Goal: Communication & Community: Answer question/provide support

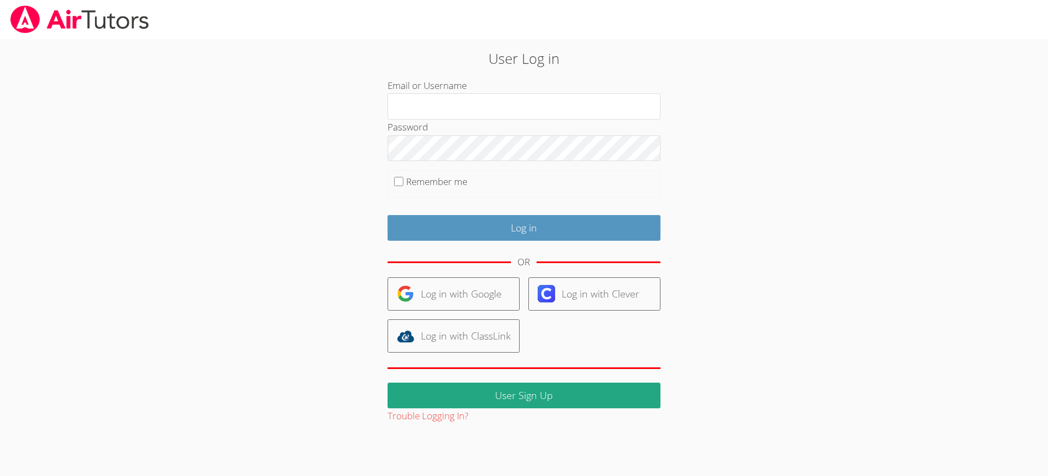
type input "revisedsat@gmail.com"
click at [395, 185] on input "Remember me" at bounding box center [398, 181] width 9 height 9
checkbox input "true"
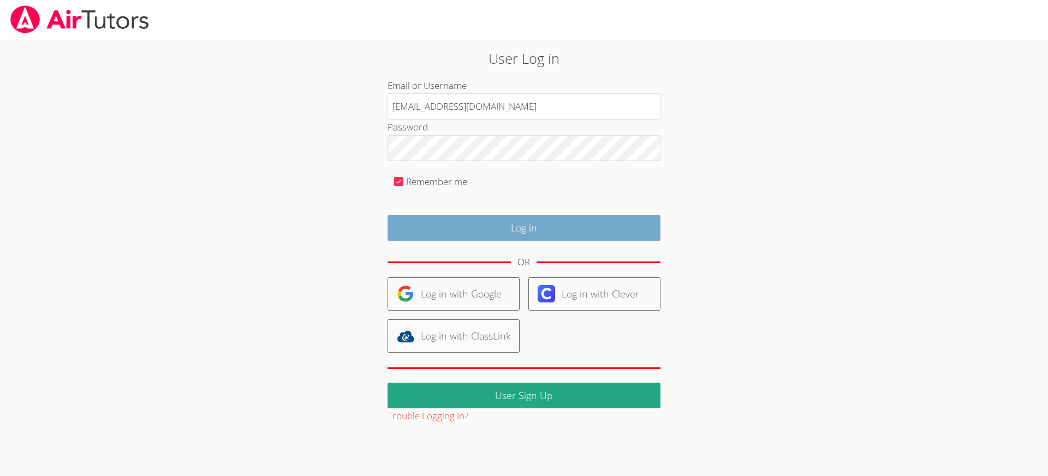
click at [515, 235] on input "Log in" at bounding box center [524, 228] width 273 height 26
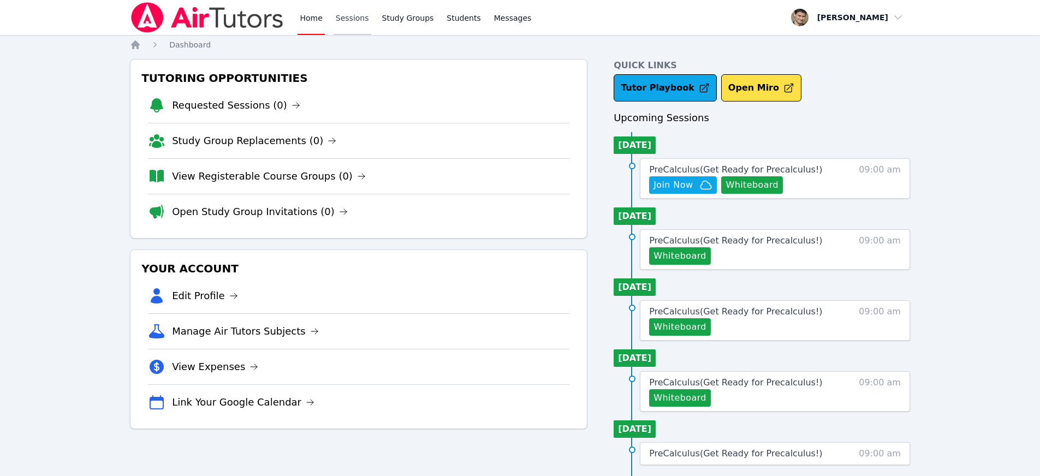
click at [360, 18] on link "Sessions" at bounding box center [352, 17] width 38 height 35
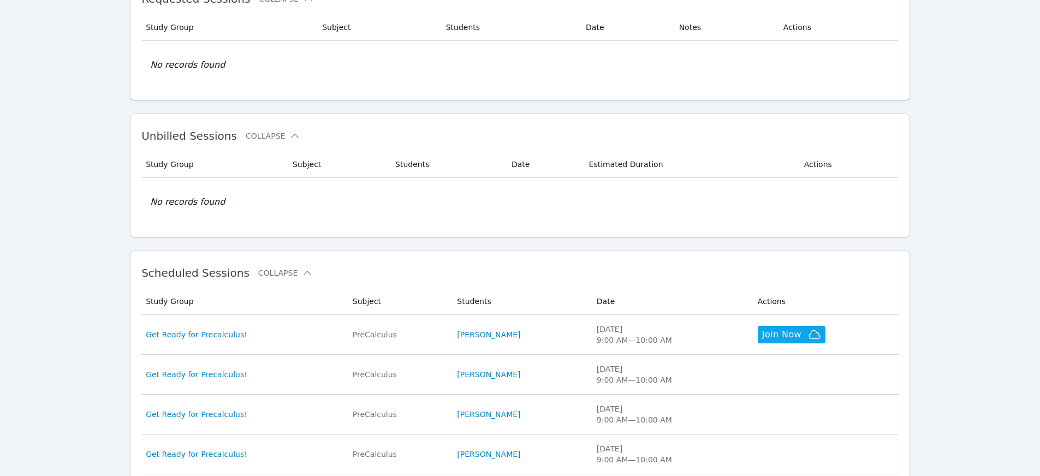
scroll to position [94, 0]
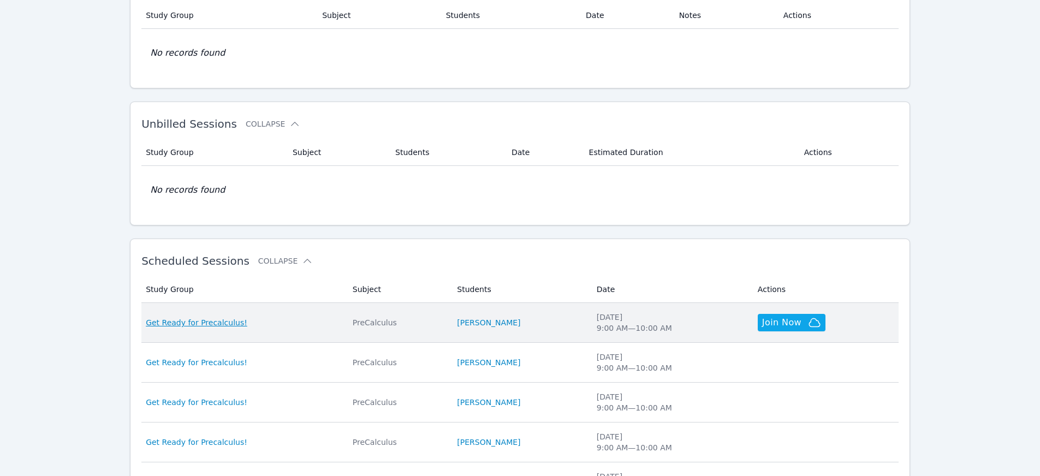
click at [197, 324] on span "Get Ready for Precalculus!" at bounding box center [197, 322] width 102 height 11
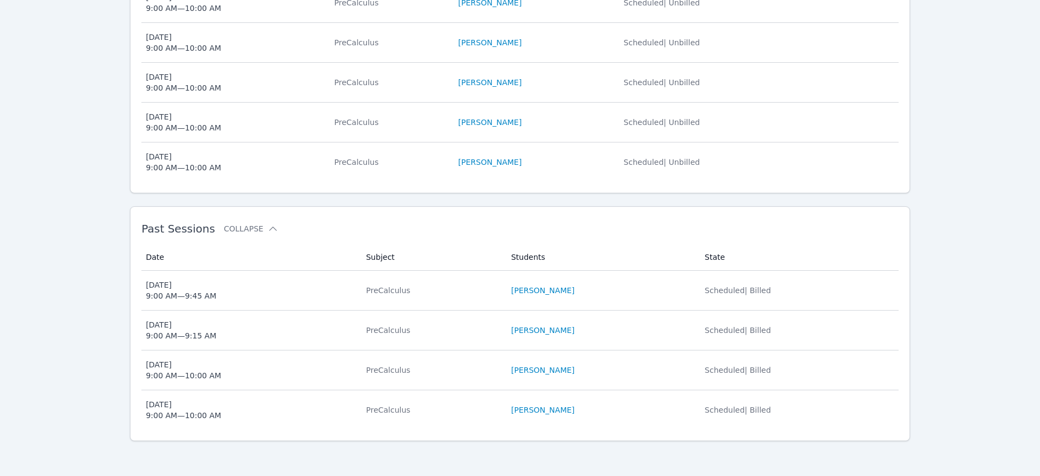
scroll to position [207, 0]
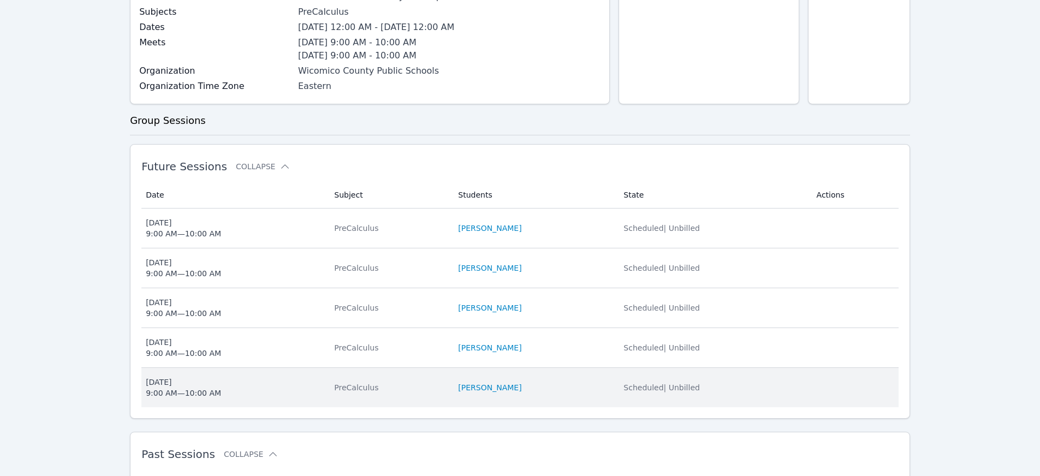
click at [212, 388] on div "[DATE] 9:00 AM — 10:00 AM" at bounding box center [183, 388] width 75 height 22
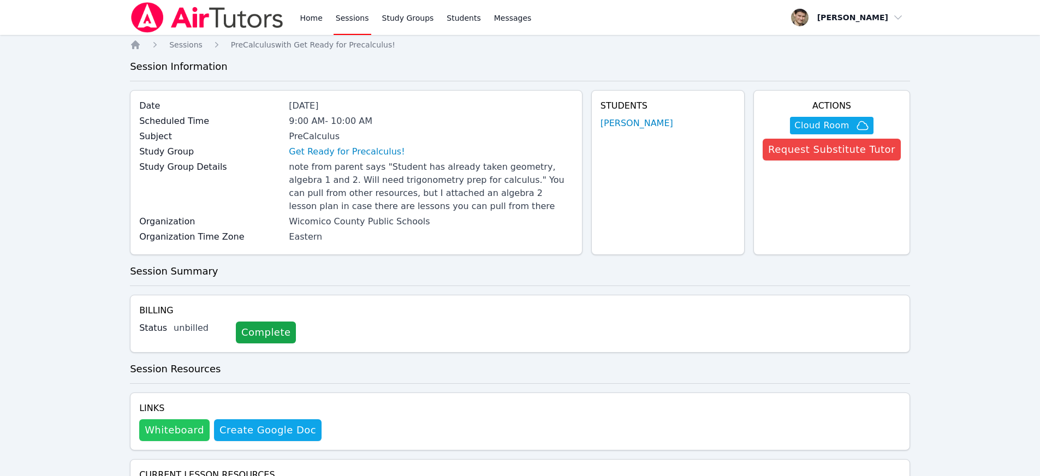
click at [179, 428] on button "Whiteboard" at bounding box center [174, 430] width 70 height 22
click at [815, 120] on span "Cloud Room" at bounding box center [821, 125] width 55 height 13
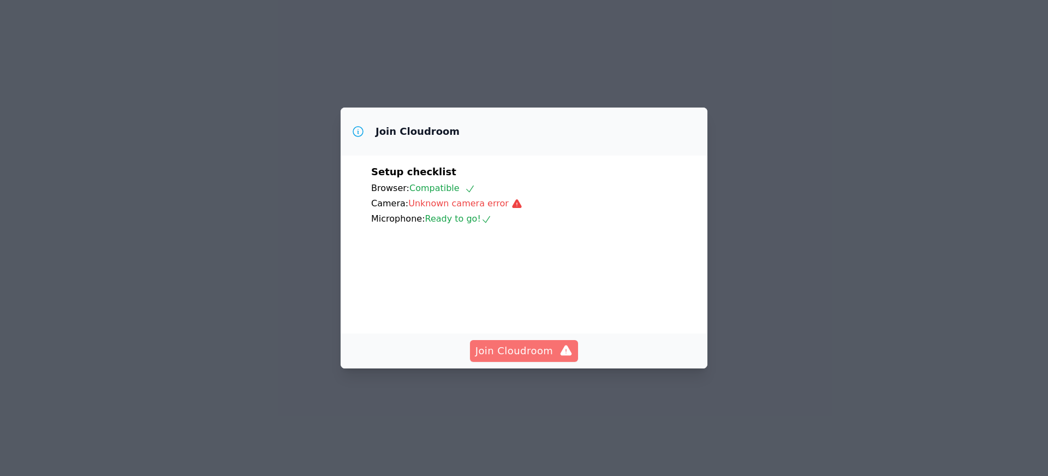
click at [524, 359] on span "Join Cloudroom" at bounding box center [524, 350] width 98 height 15
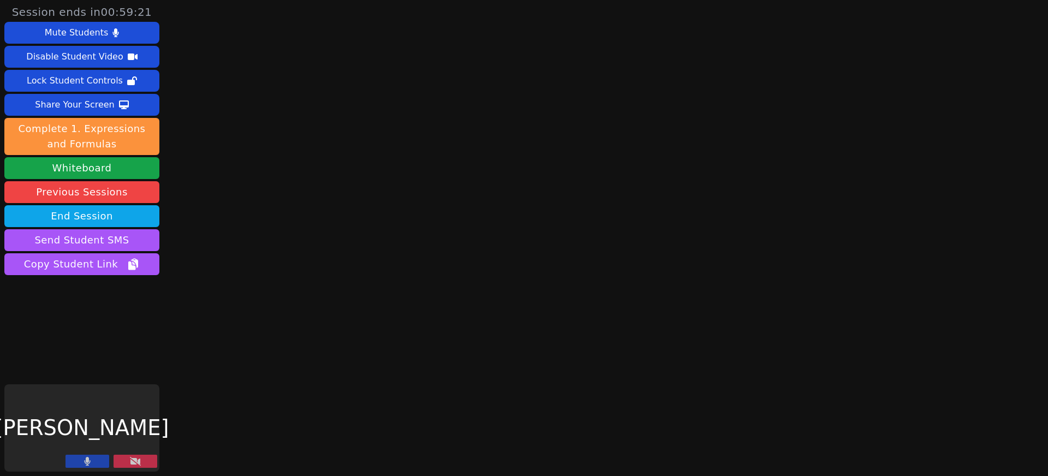
click at [135, 458] on icon at bounding box center [135, 461] width 11 height 9
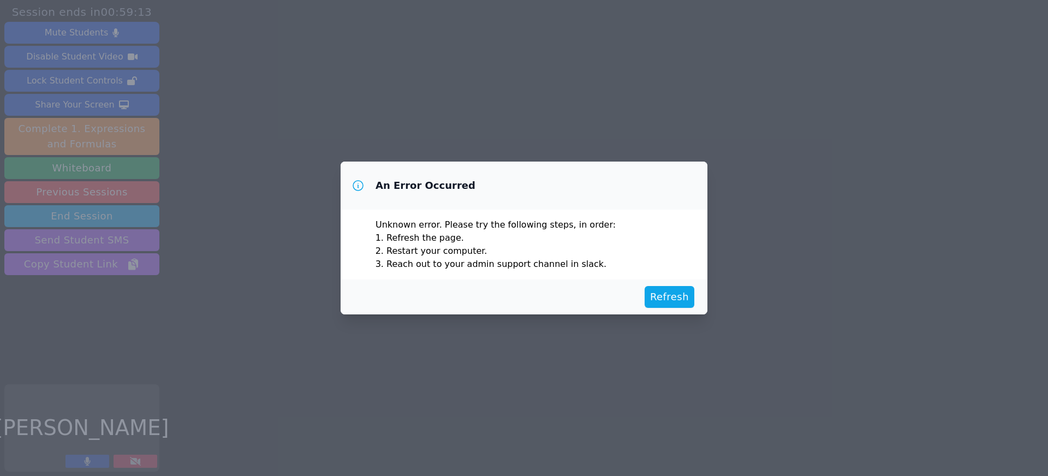
click at [136, 462] on div "An Error Occurred Unknown error. Please try the following steps, in order: Refr…" at bounding box center [524, 238] width 1048 height 476
click at [668, 299] on span "Refresh" at bounding box center [669, 296] width 39 height 15
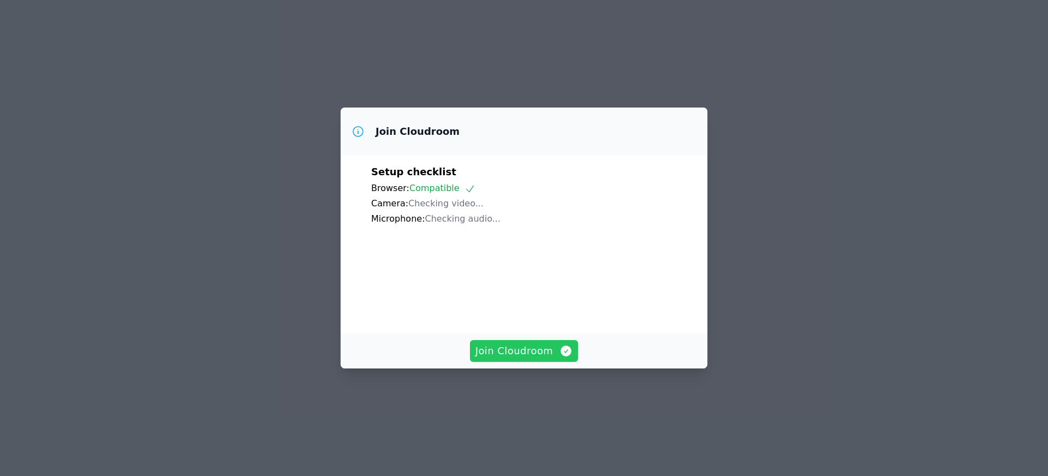
click at [532, 359] on span "Join Cloudroom" at bounding box center [524, 350] width 98 height 15
